Goal: Task Accomplishment & Management: Use online tool/utility

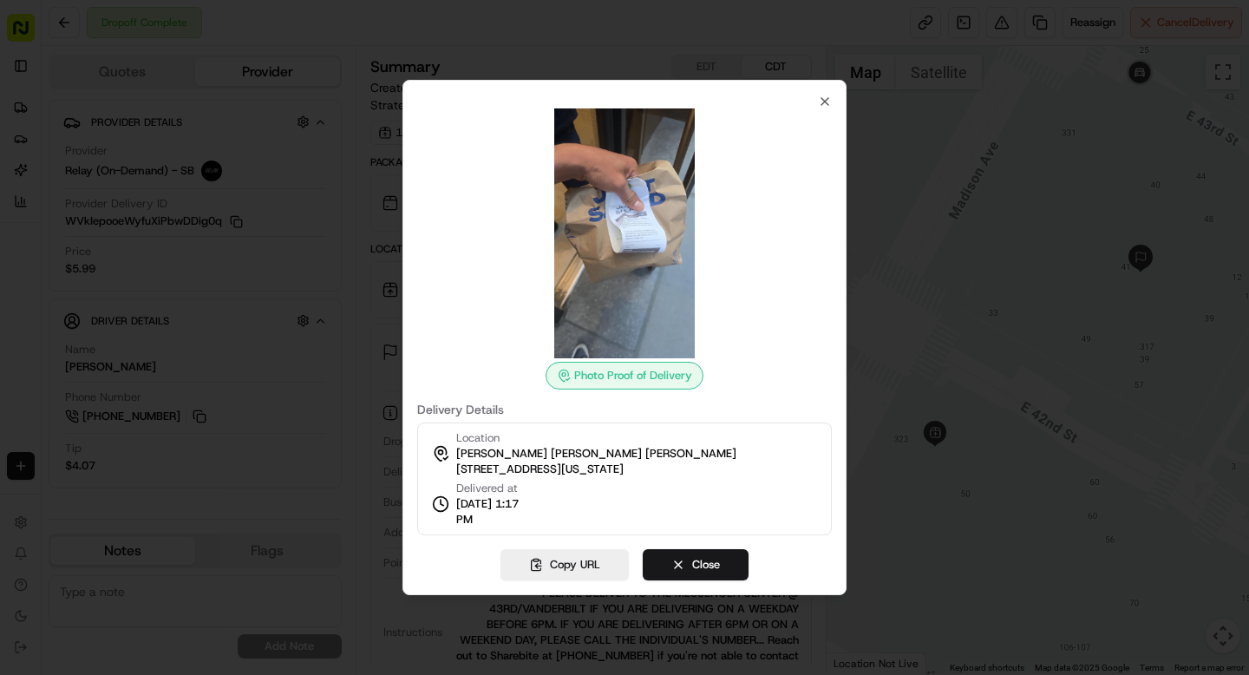
scroll to position [82, 0]
click at [826, 100] on icon "button" at bounding box center [824, 101] width 7 height 7
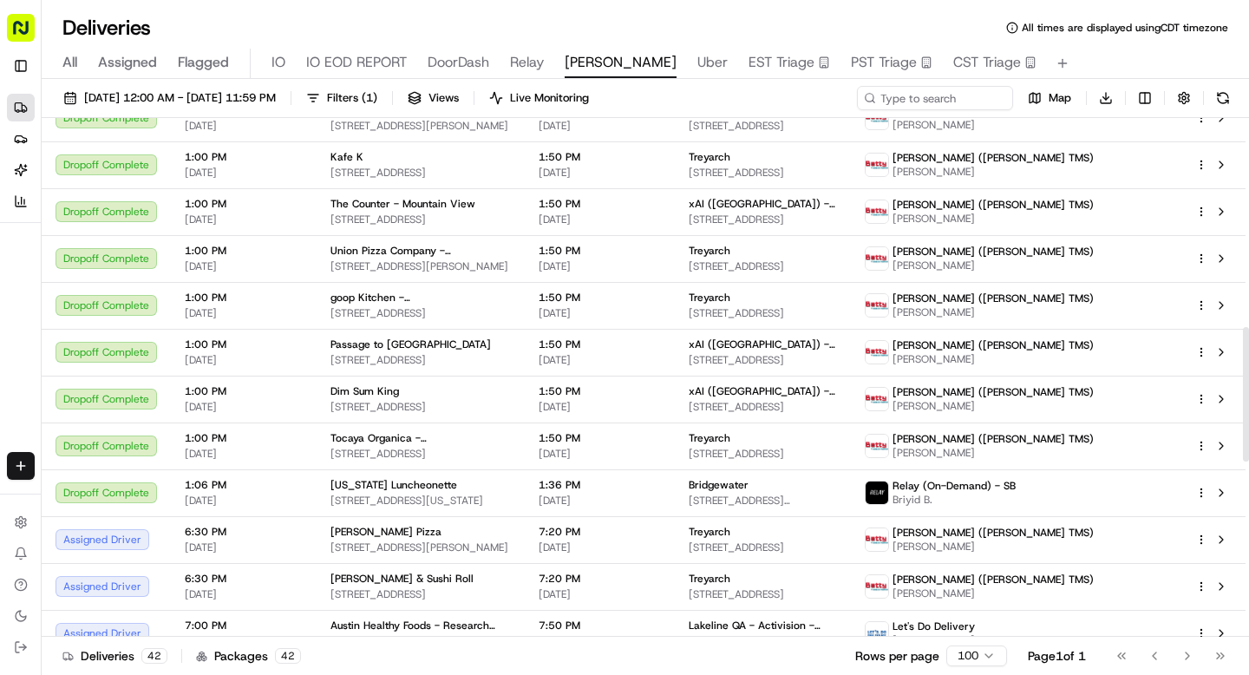
scroll to position [812, 0]
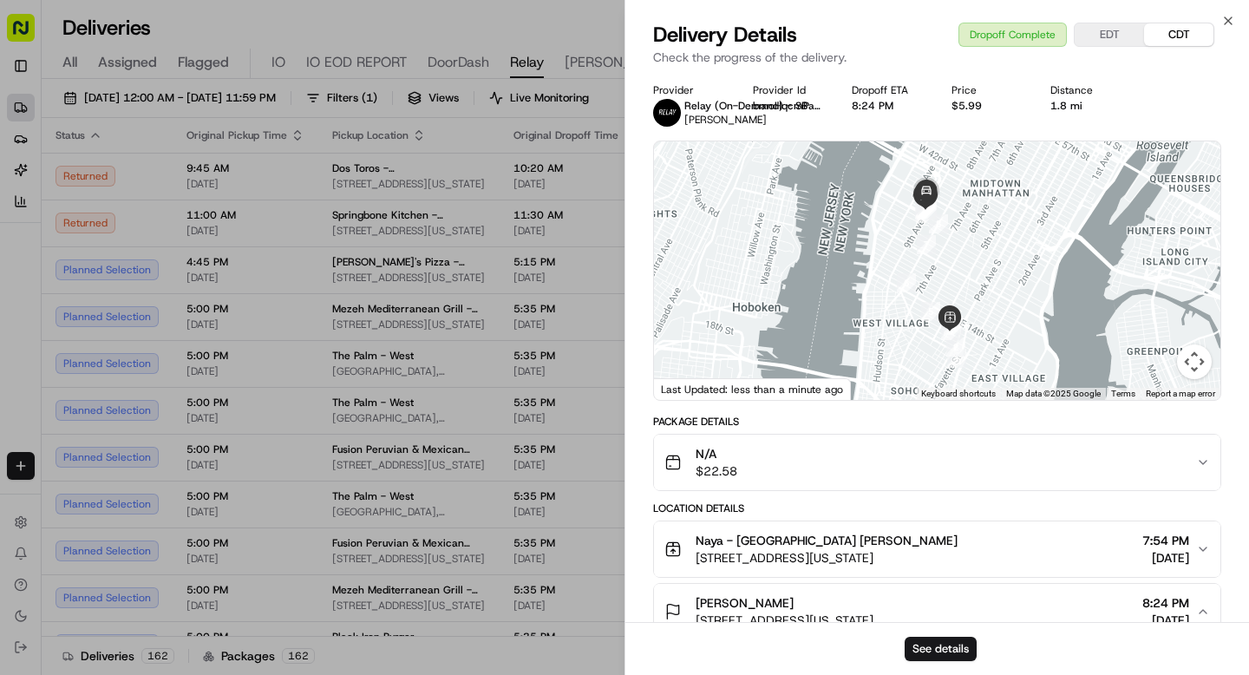
scroll to position [376, 0]
